Goal: Information Seeking & Learning: Find specific fact

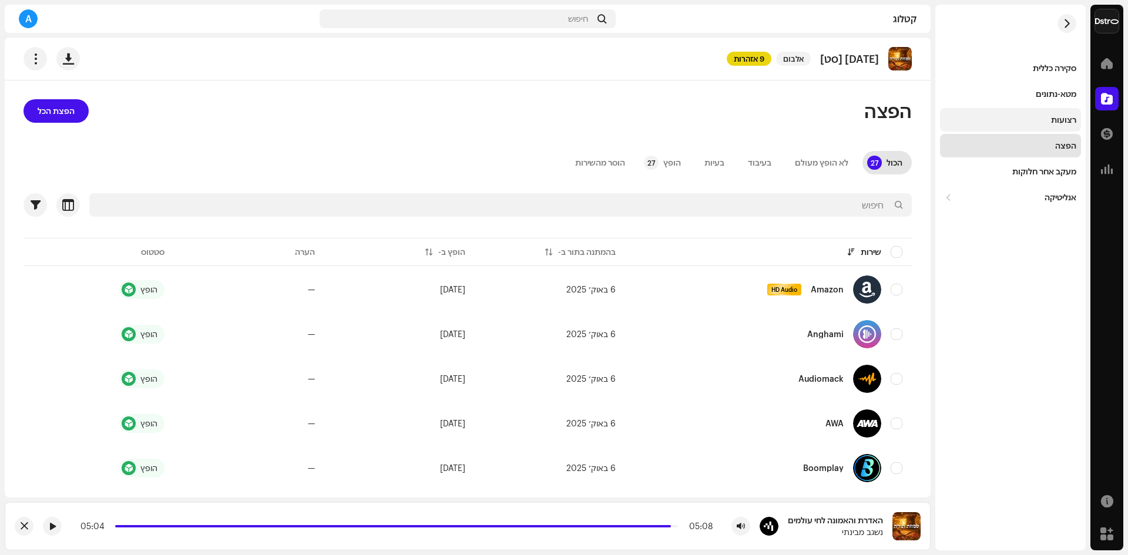
click at [1037, 117] on div "רצועות" at bounding box center [1010, 119] width 132 height 9
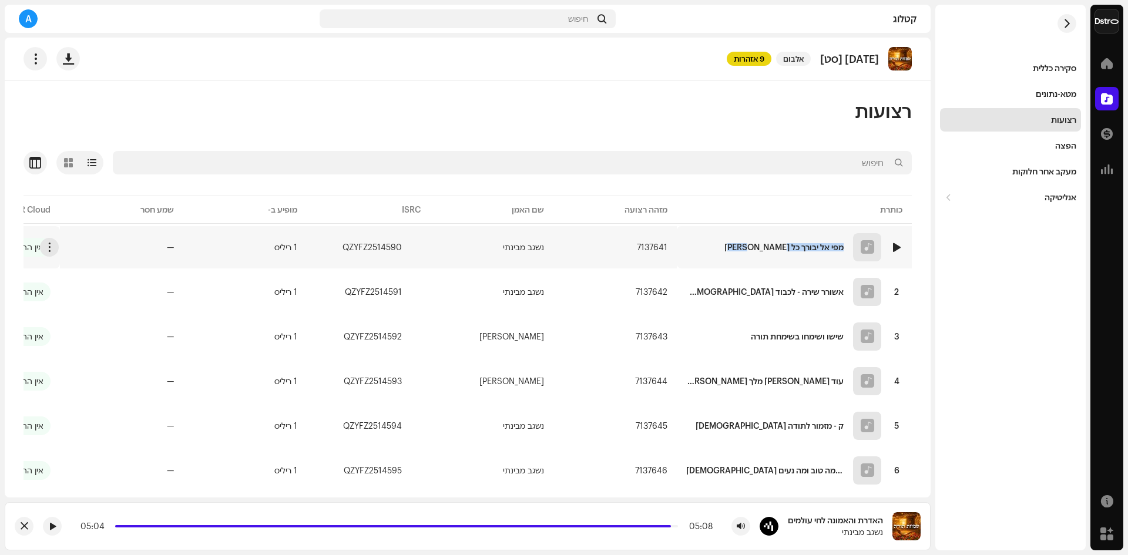
copy div "מפי אל יבורך כל [PERSON_NAME]"
drag, startPoint x: 752, startPoint y: 248, endPoint x: 826, endPoint y: 146, distance: 126.7
click at [830, 150] on div "רצועות נבחר 0 אפשרויות מסננים סטטוס הפצה מתבצע לא התחיל תאריך יצירה תאריך התחלה…" at bounding box center [468, 377] width 926 height 557
copy div "אשורר שירה - לכבוד [DEMOGRAPHIC_DATA]"
drag, startPoint x: 739, startPoint y: 289, endPoint x: 789, endPoint y: 209, distance: 94.7
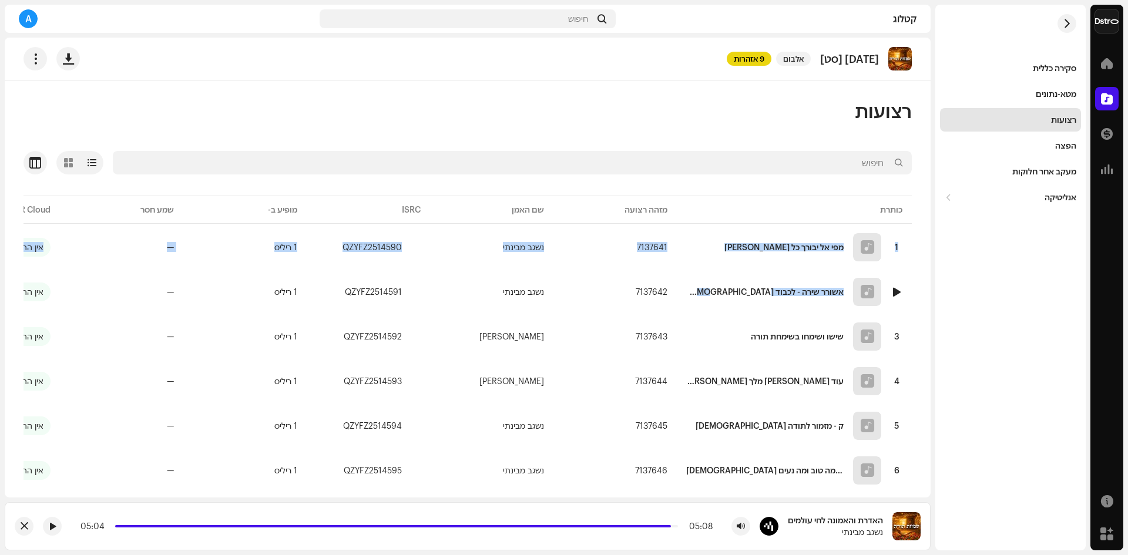
click at [789, 209] on table "כותרת מזהה רצועה שם האמן ISRC מופיע ב- שמע חסר ACR Cloud 1 מפי אל יבורך כל [PER…" at bounding box center [424, 410] width 975 height 435
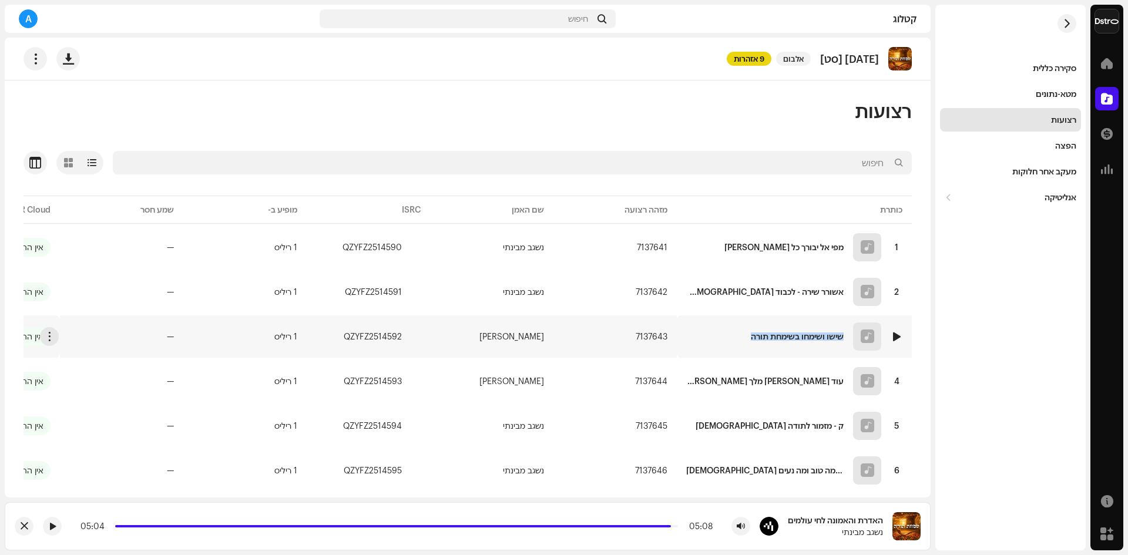
copy div "שישו ושימחו בשימחת תורה"
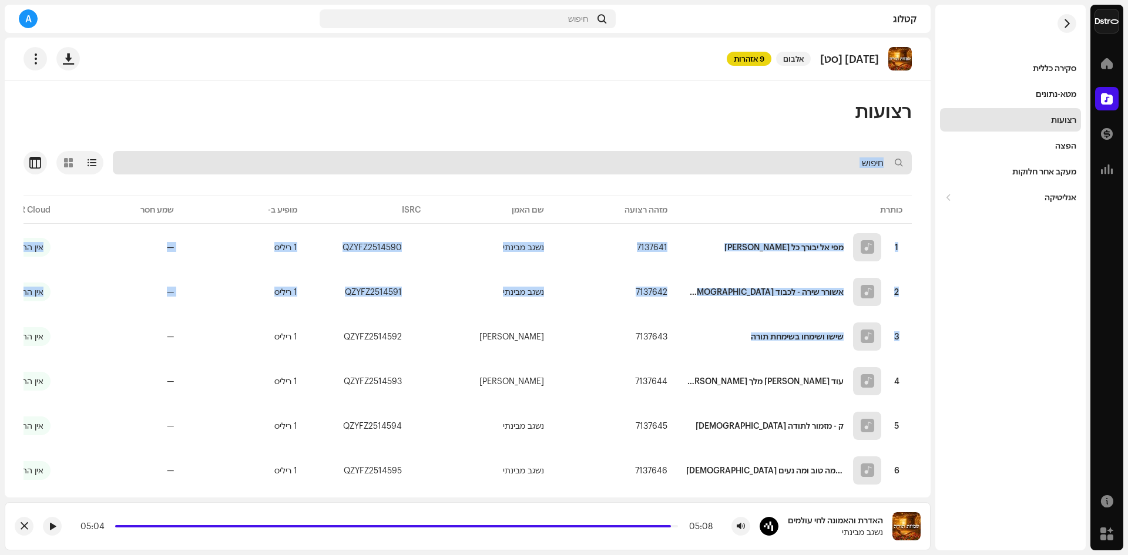
drag, startPoint x: 749, startPoint y: 332, endPoint x: 815, endPoint y: 169, distance: 176.3
click at [815, 169] on div "נבחר 0 אפשרויות מסננים סטטוס הפצה מתבצע לא התחיל תאריך יצירה תאריך התחלה - תארי…" at bounding box center [467, 403] width 888 height 505
